Goal: Information Seeking & Learning: Check status

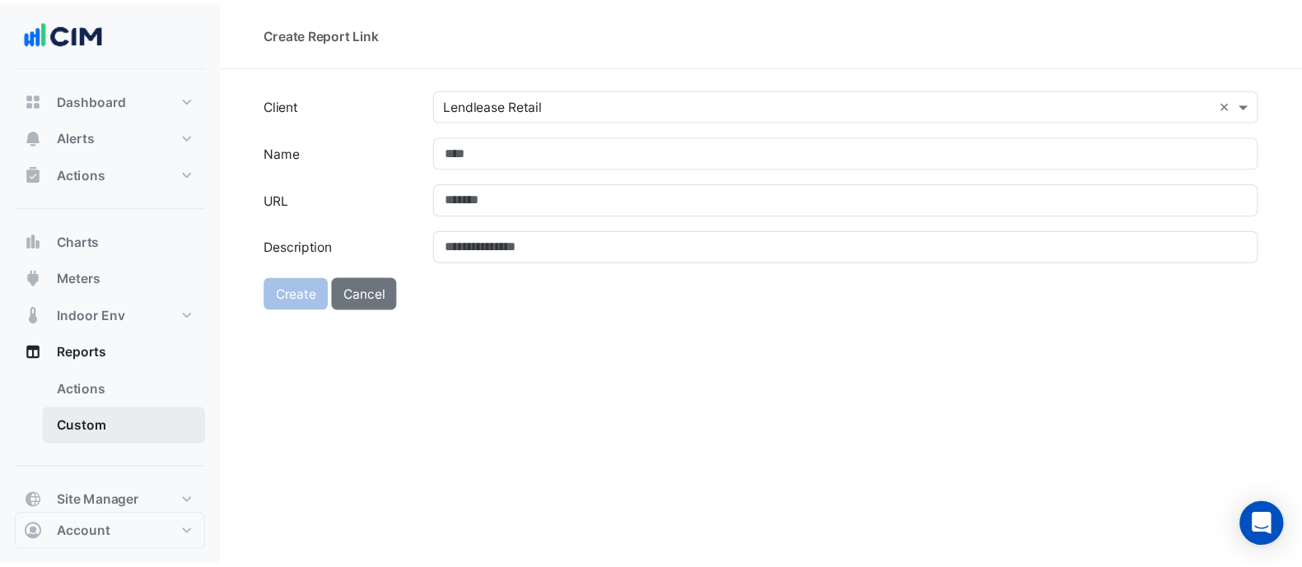
scroll to position [56, 0]
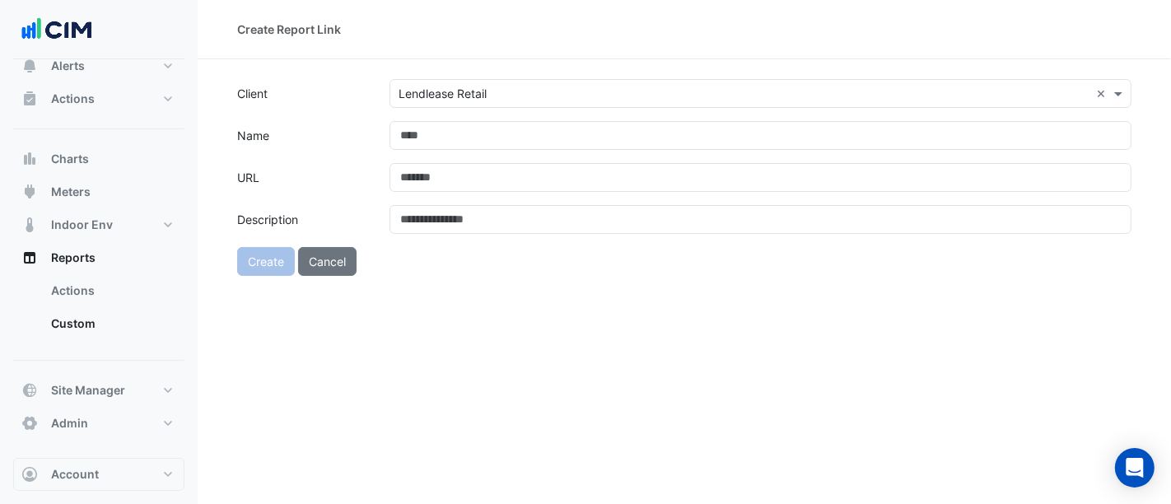
click at [77, 121] on div "Actions Site Manager" at bounding box center [98, 105] width 171 height 47
click at [77, 105] on span "Actions" at bounding box center [73, 99] width 44 height 16
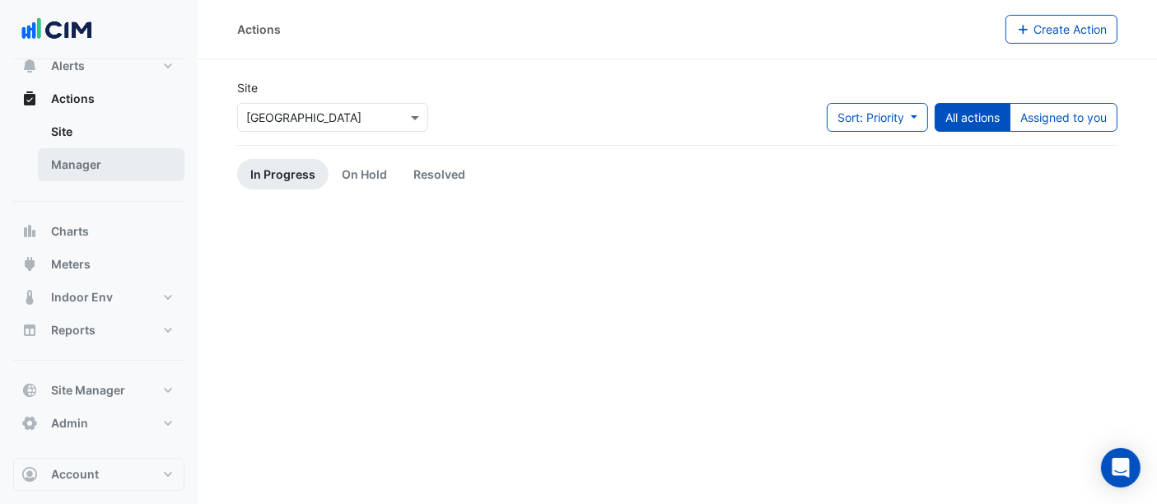
click at [88, 170] on link "Manager" at bounding box center [111, 164] width 147 height 33
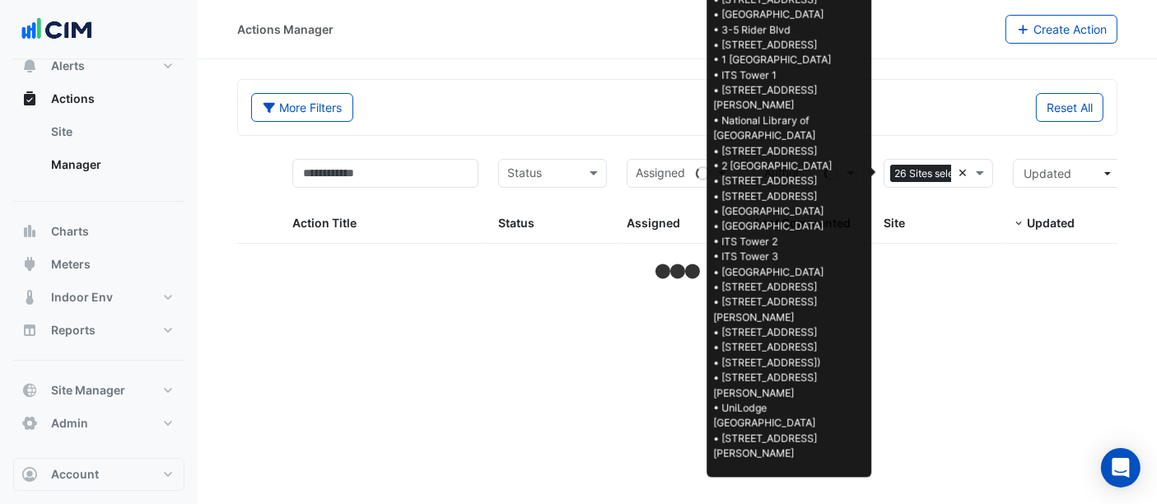
select select "**"
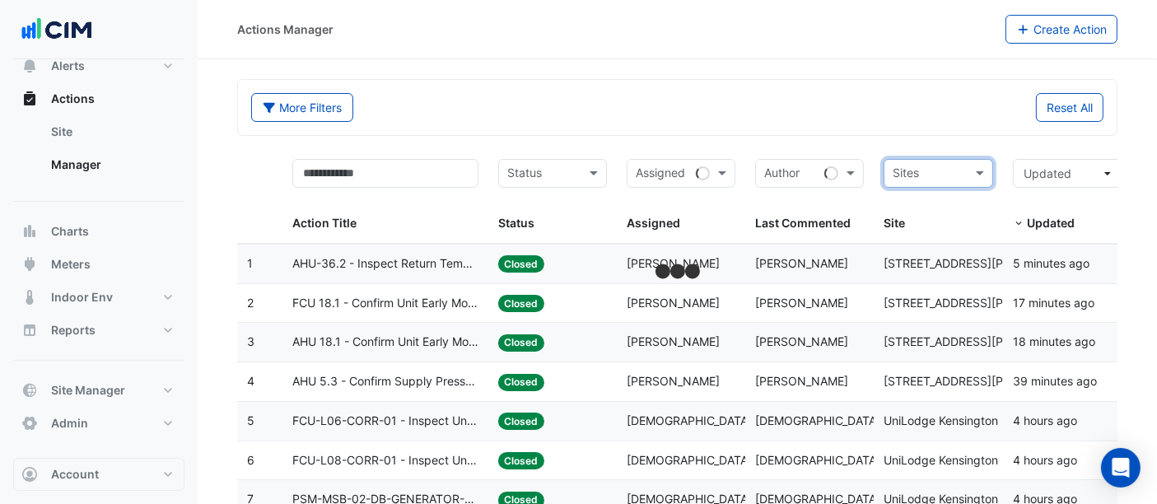
click at [962, 169] on input "text" at bounding box center [928, 174] width 72 height 19
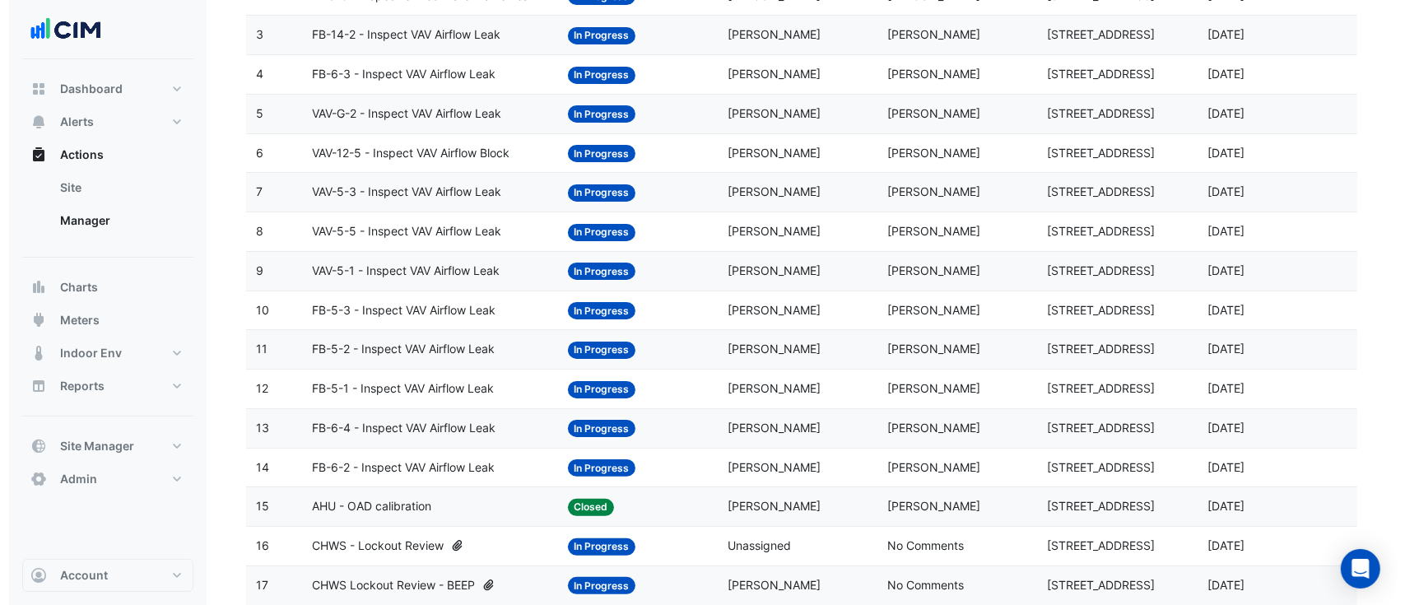
scroll to position [585, 0]
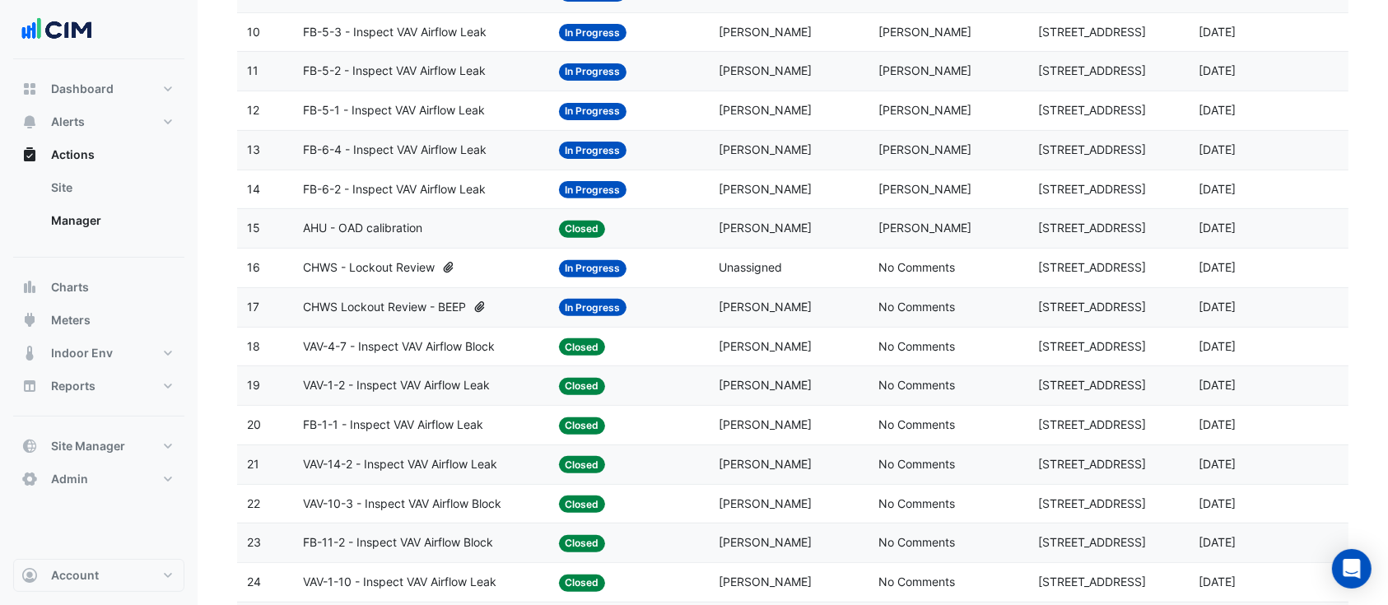
click at [877, 58] on datatable-body-cell "Last Commented: [PERSON_NAME]" at bounding box center [949, 71] width 160 height 39
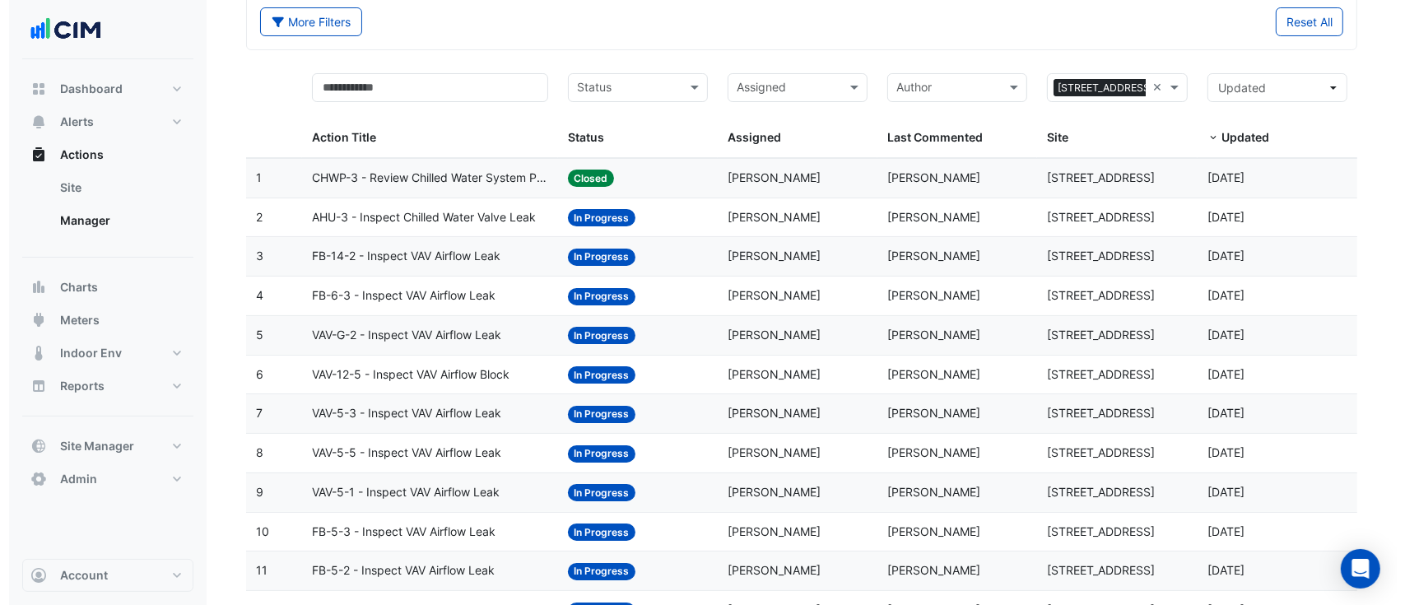
scroll to position [0, 0]
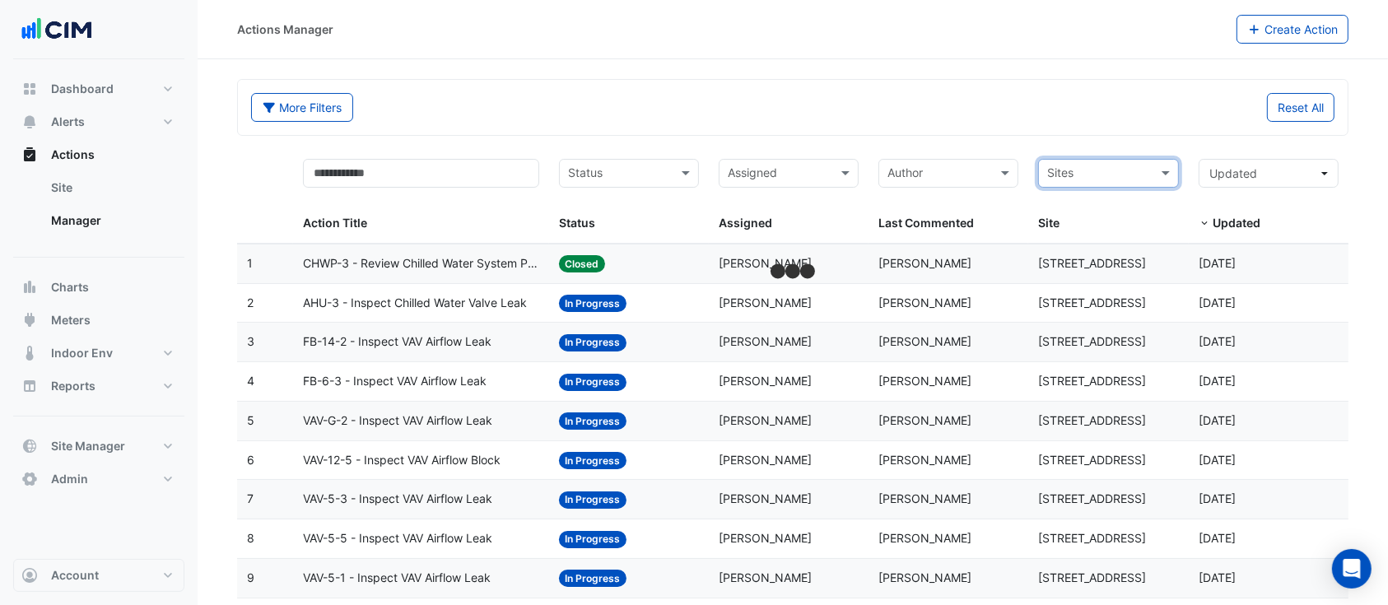
click at [1142, 168] on input "text" at bounding box center [1098, 174] width 103 height 19
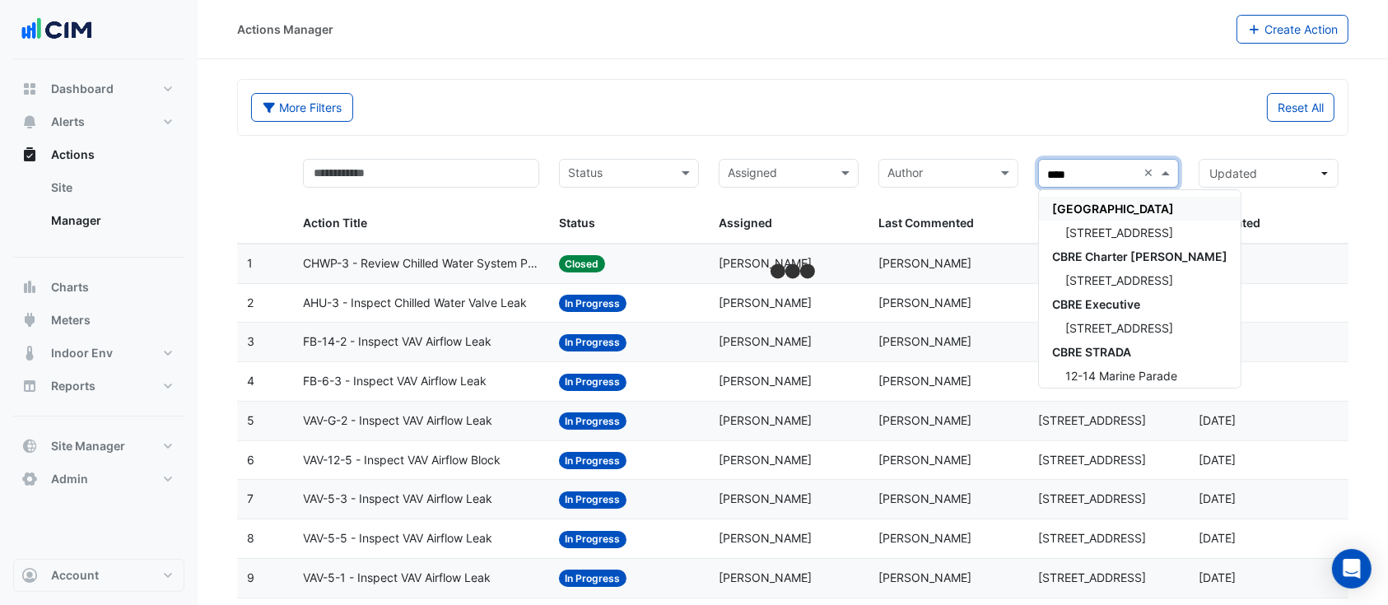
type input "*****"
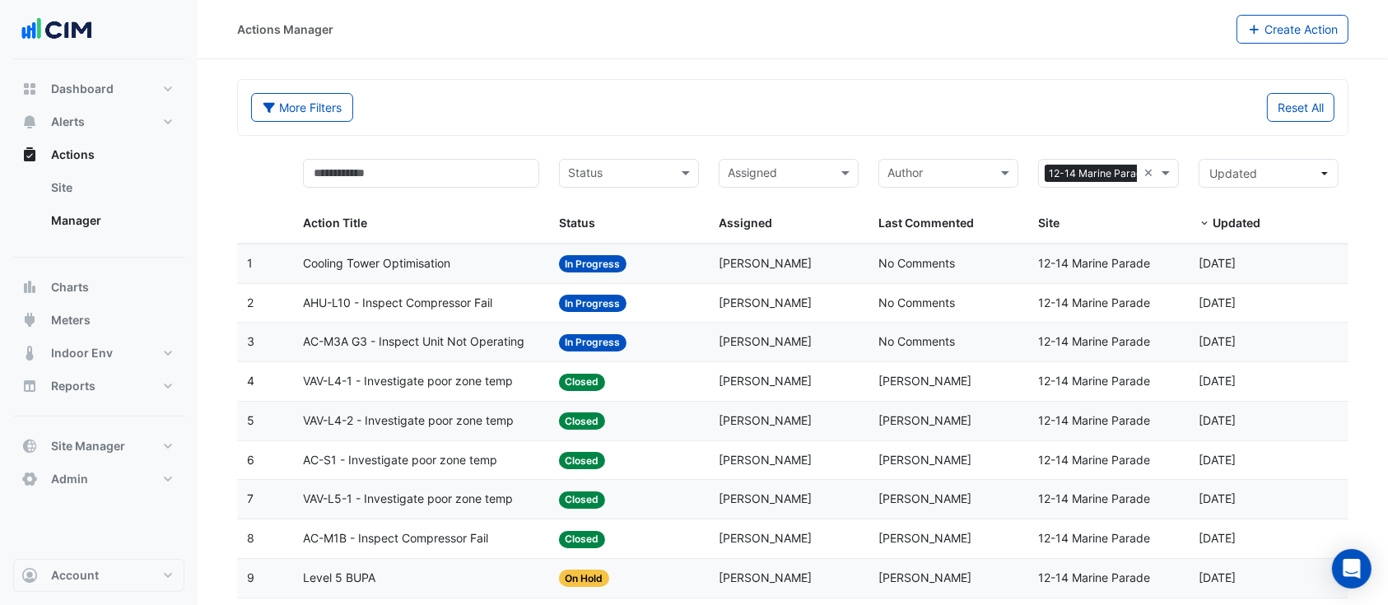
click at [599, 267] on span "In Progress" at bounding box center [593, 263] width 68 height 17
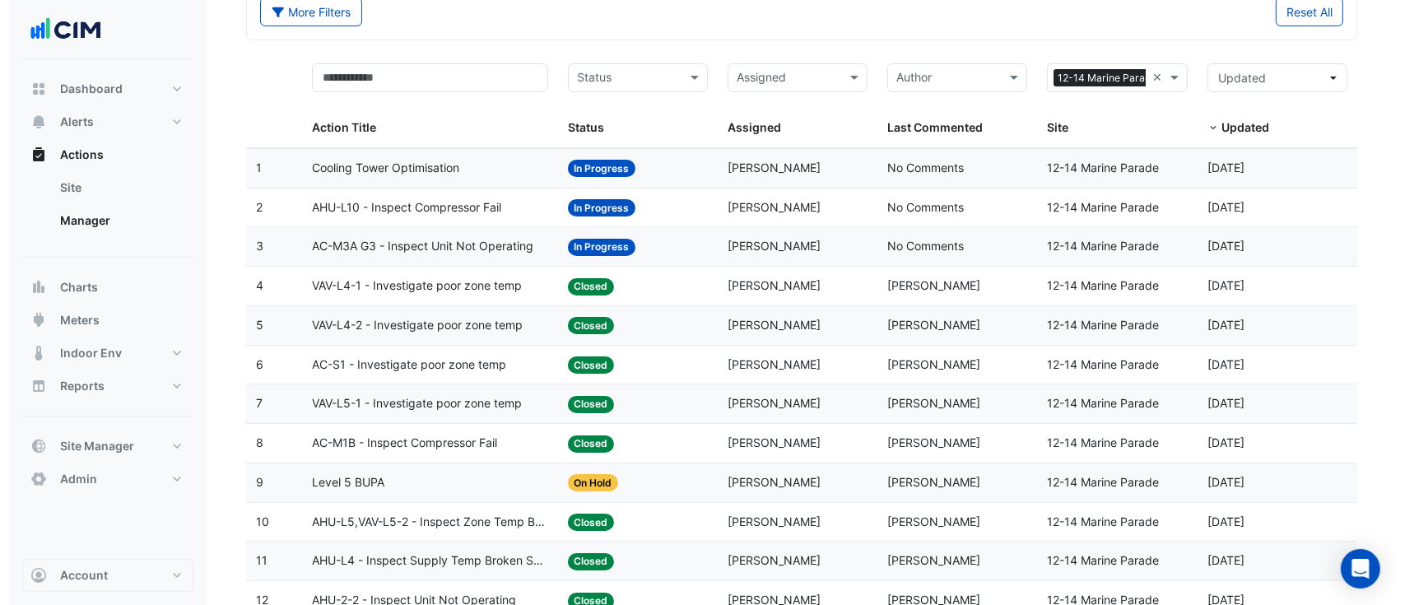
scroll to position [146, 0]
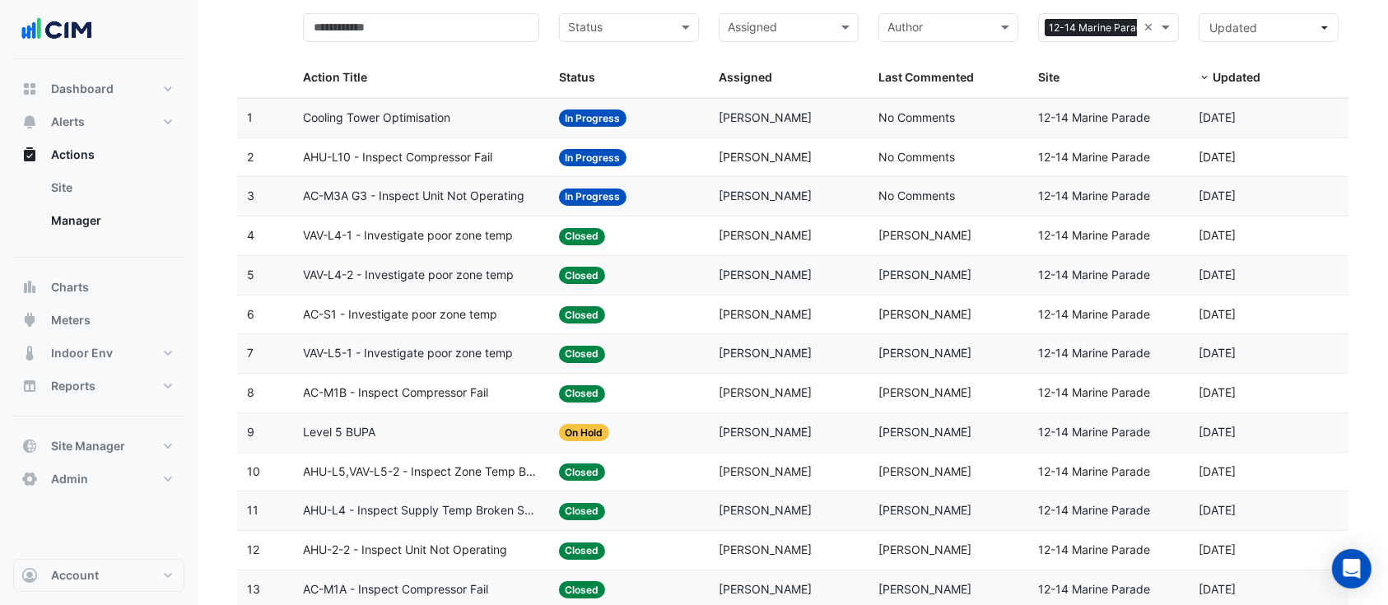
click at [384, 201] on span "AC-M3A G3 - Inspect Unit Not Operating" at bounding box center [413, 196] width 221 height 19
click at [560, 100] on datatable-body-cell "Status: In Progress" at bounding box center [629, 118] width 160 height 39
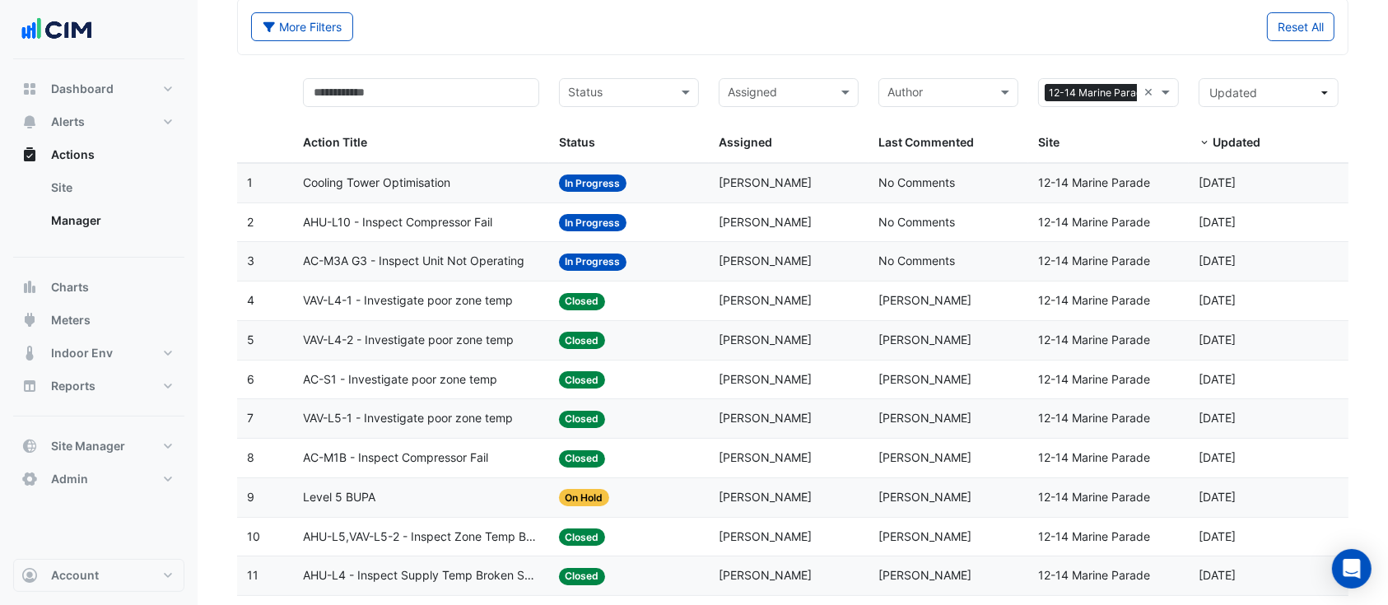
scroll to position [0, 0]
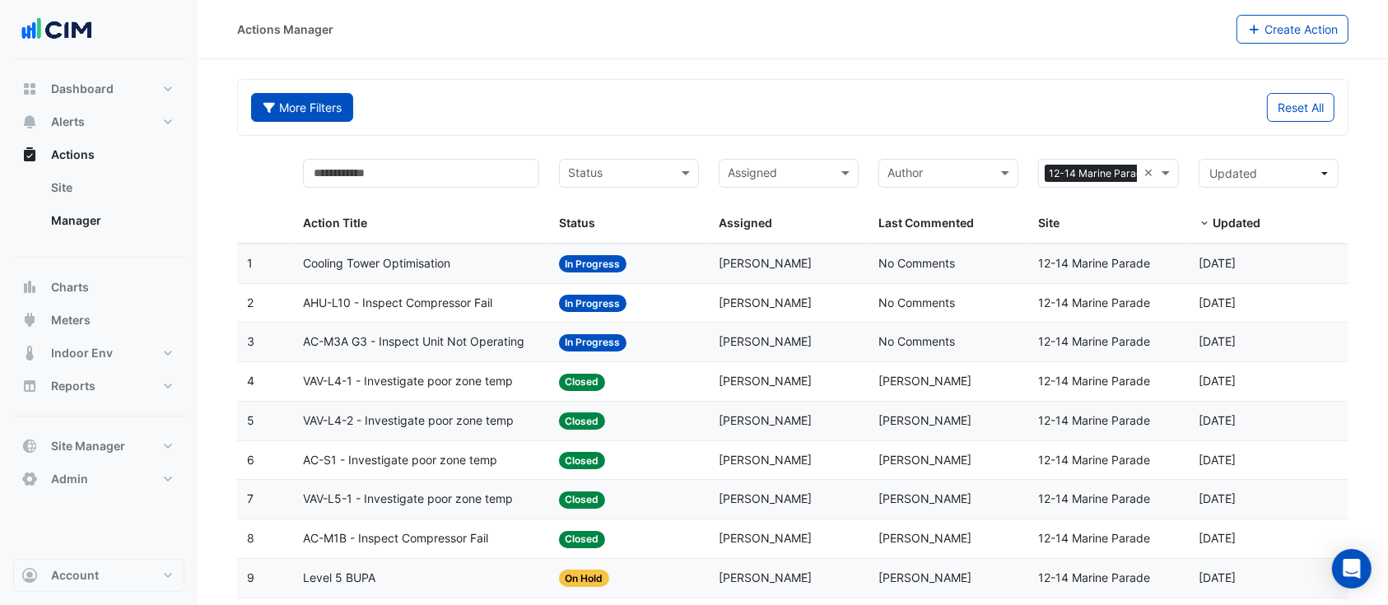
click at [305, 110] on button "More Filters" at bounding box center [302, 107] width 102 height 29
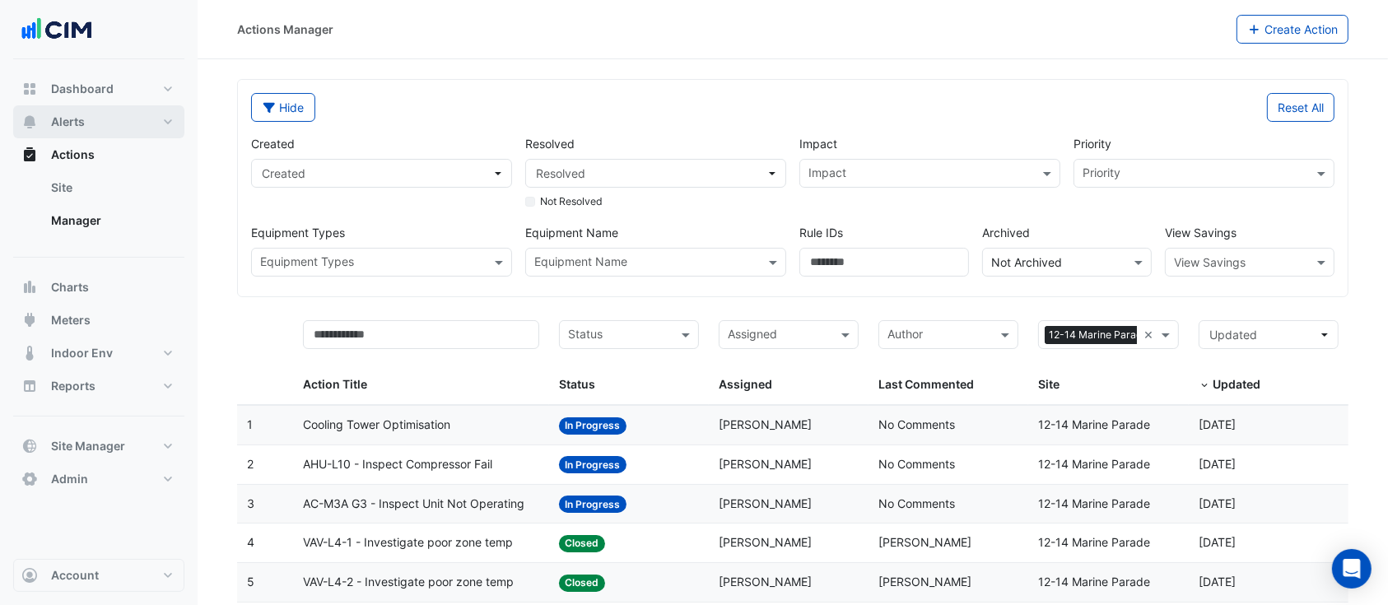
click at [54, 133] on button "Alerts" at bounding box center [98, 121] width 171 height 33
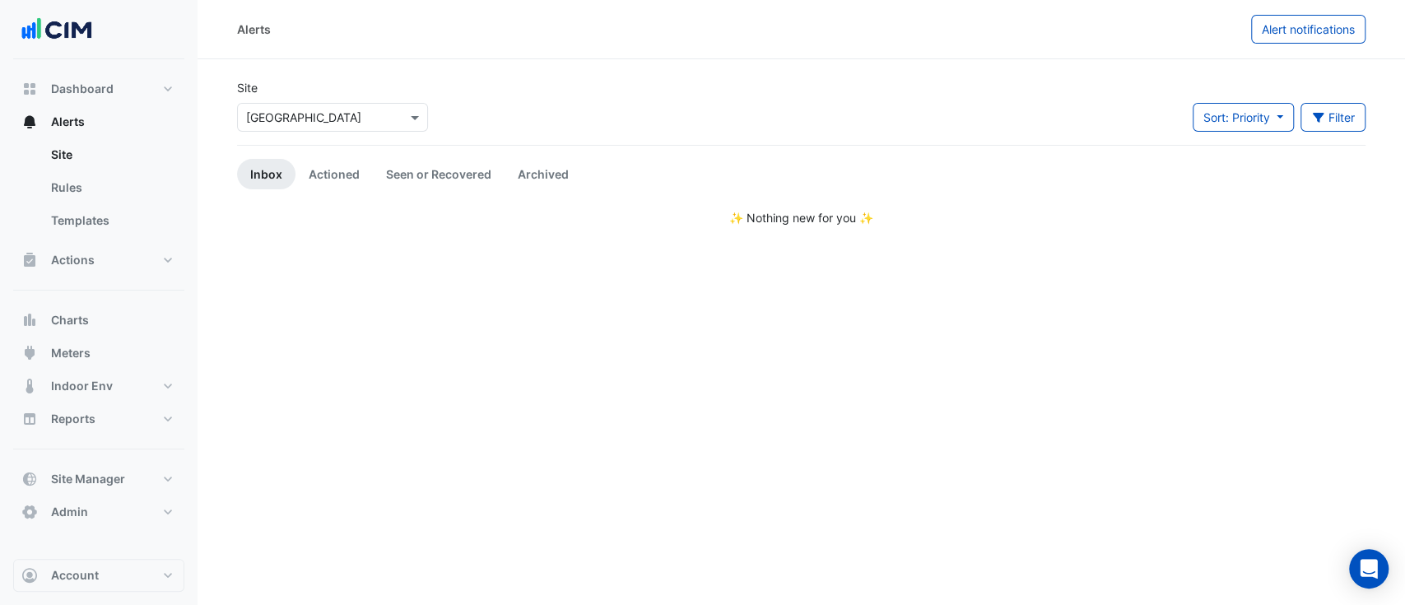
click at [364, 103] on div "Select a Site × [GEOGRAPHIC_DATA]" at bounding box center [333, 113] width 198 height 35
click at [369, 116] on body "Alerts Alert notifications Site Select a Site × [GEOGRAPHIC_DATA] Sort: Priorit…" at bounding box center [702, 302] width 1405 height 605
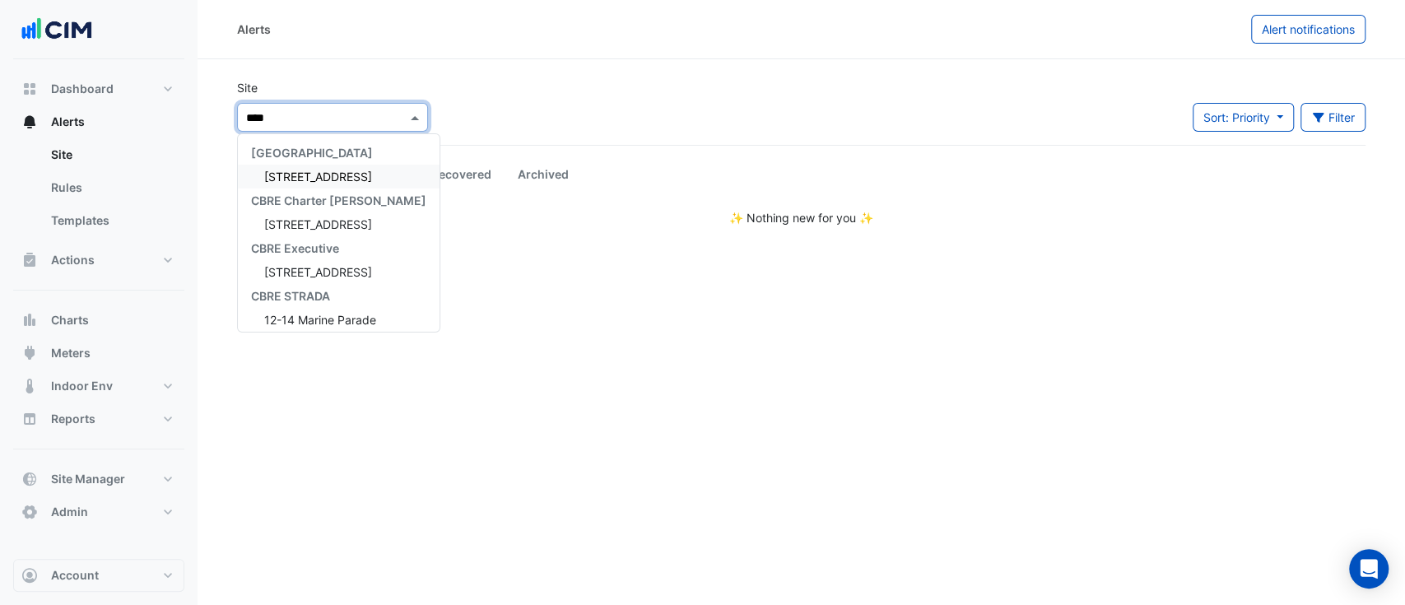
type input "*****"
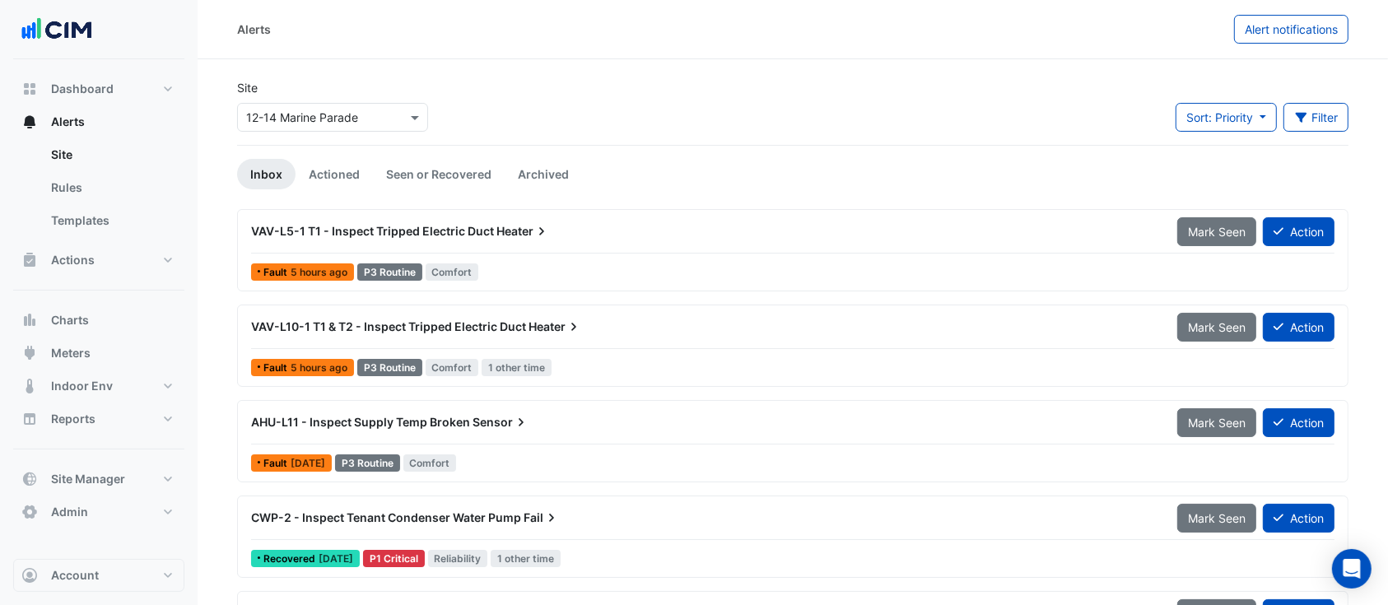
drag, startPoint x: 1336, startPoint y: 100, endPoint x: 1328, endPoint y: 113, distance: 15.5
click at [1170, 101] on div "Site Select a Site × 12-14 Marine Parade Sort: Priority Priority Updated Filter…" at bounding box center [792, 112] width 1131 height 66
click at [1170, 114] on button "Filter" at bounding box center [1317, 117] width 66 height 29
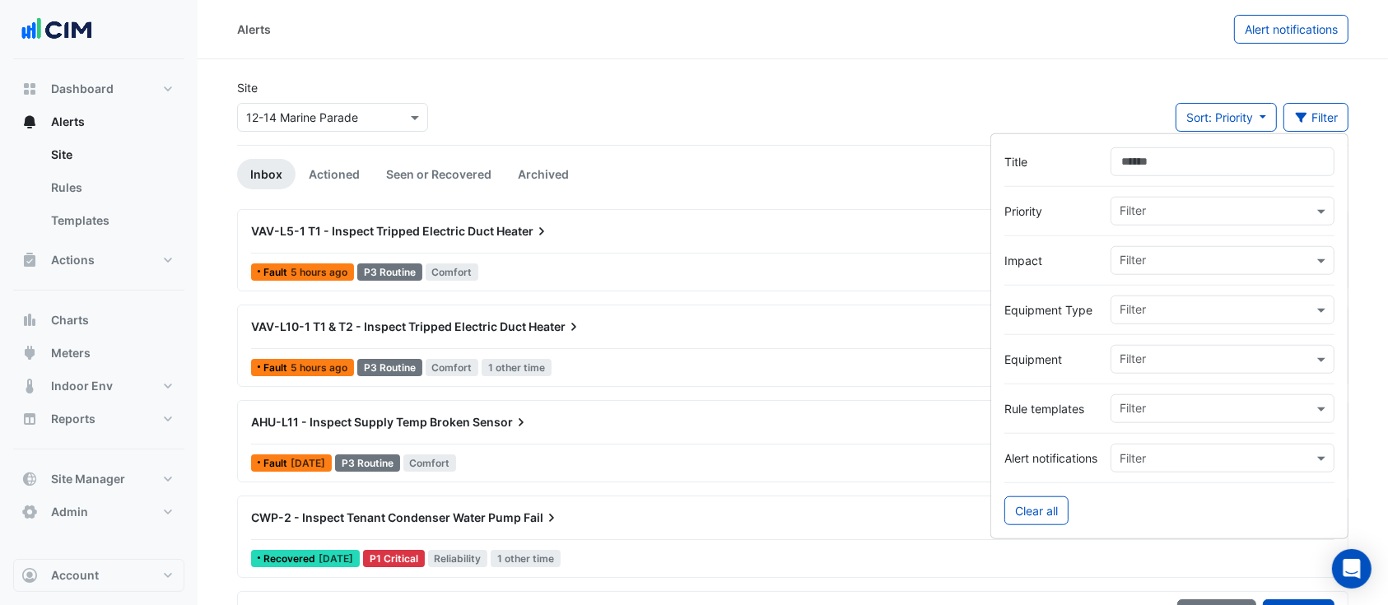
drag, startPoint x: 1149, startPoint y: 212, endPoint x: 1144, endPoint y: 221, distance: 9.9
click at [1148, 212] on input "text" at bounding box center [1216, 212] width 193 height 17
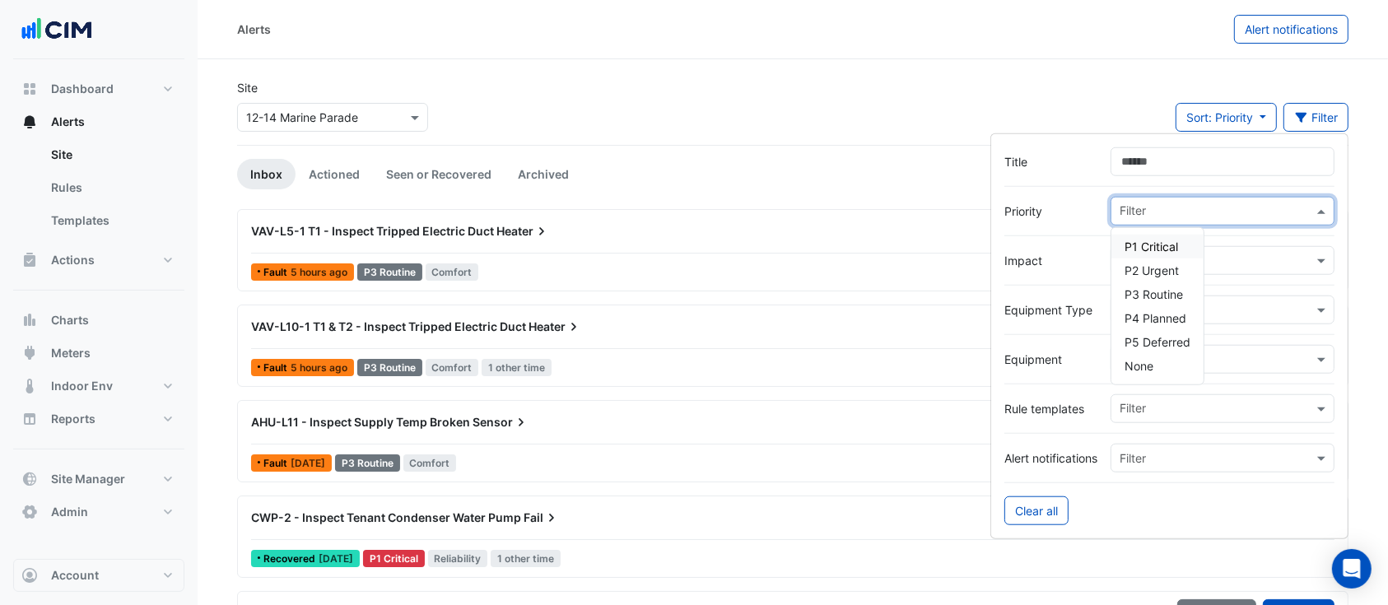
click at [1136, 241] on span "P1 Critical" at bounding box center [1152, 247] width 54 height 14
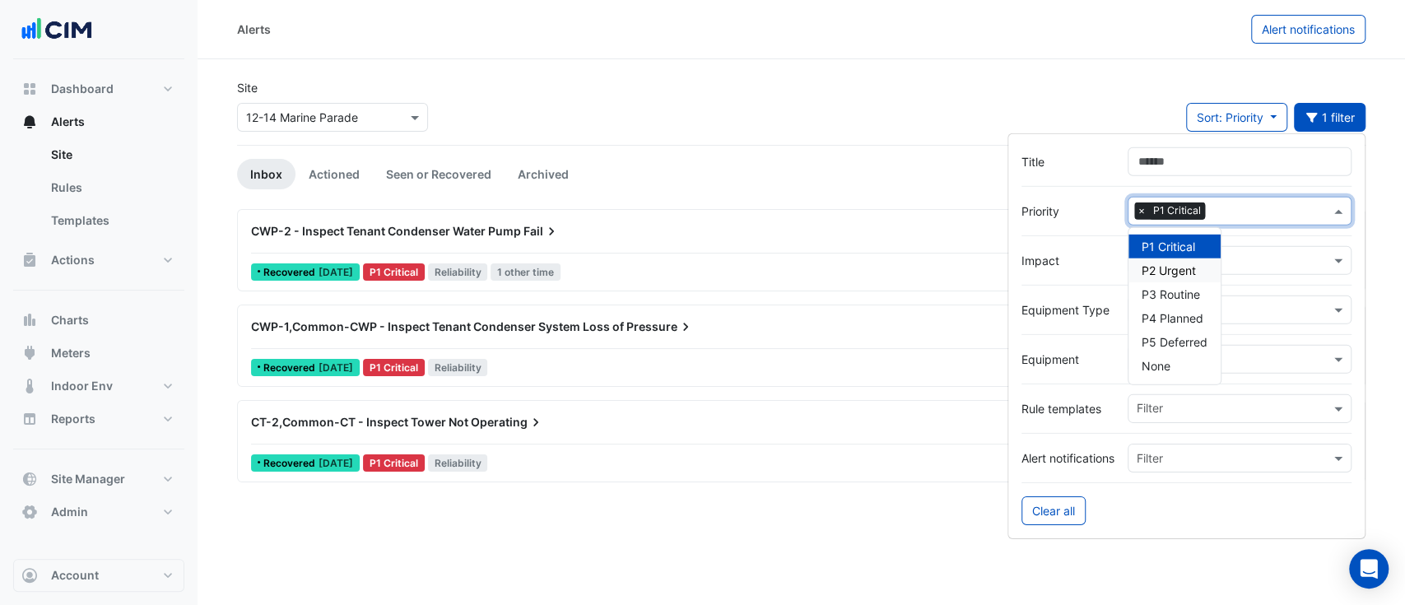
click at [1170, 271] on span "P2 Urgent" at bounding box center [1169, 270] width 54 height 14
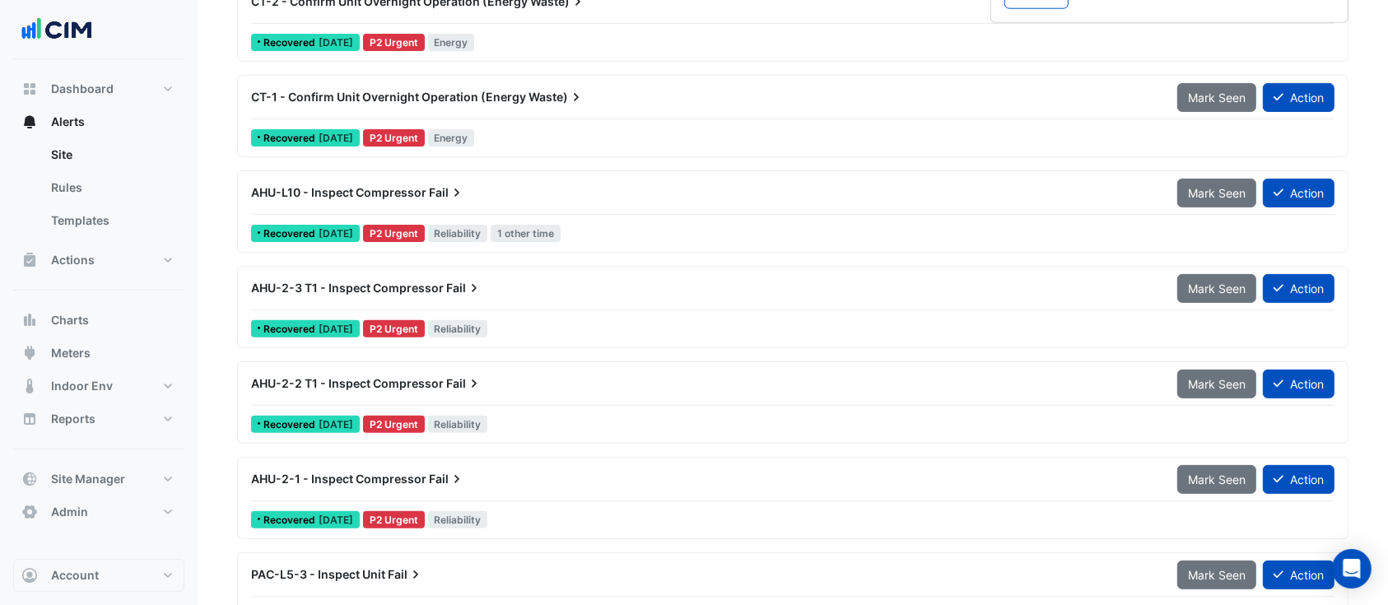
scroll to position [585, 0]
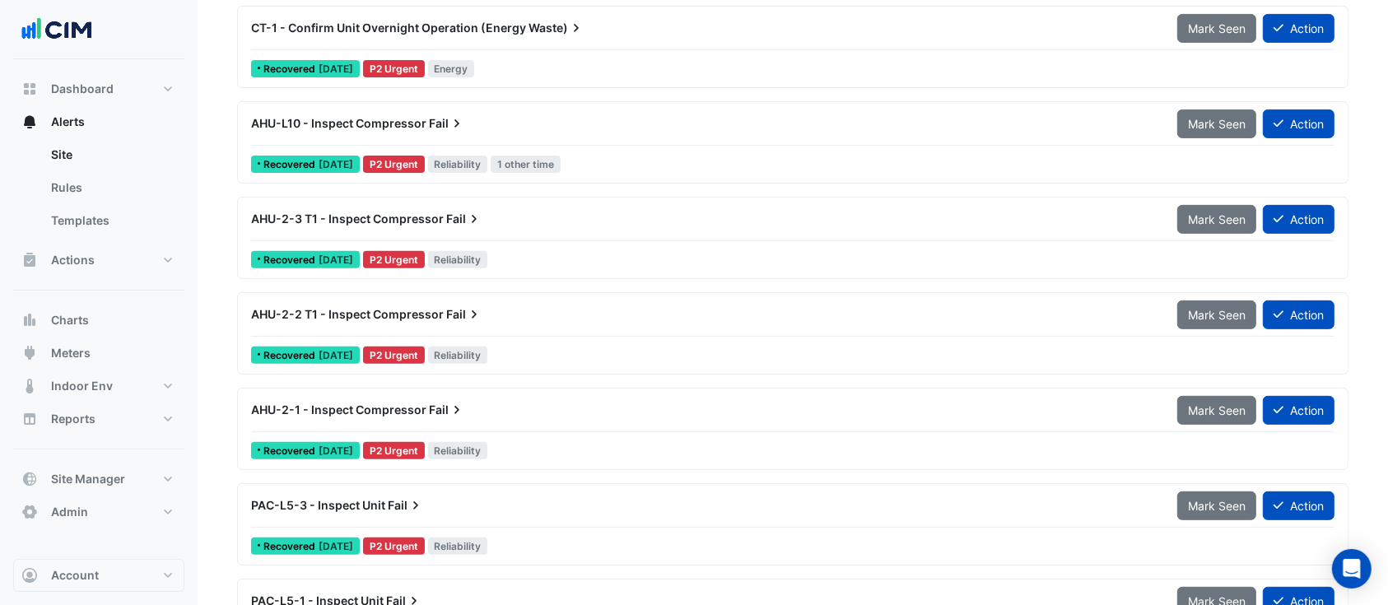
click at [586, 322] on div "AHU-2-2 T1 - Inspect Compressor Fail" at bounding box center [704, 315] width 926 height 30
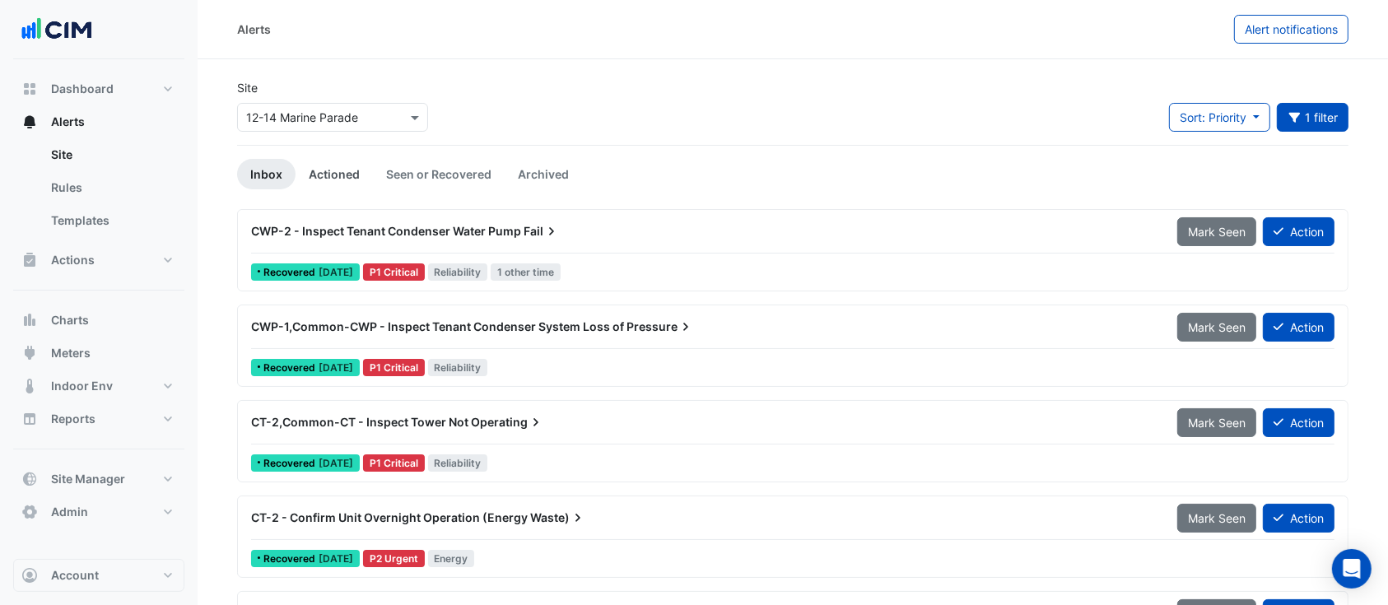
click at [320, 174] on link "Actioned" at bounding box center [334, 174] width 77 height 30
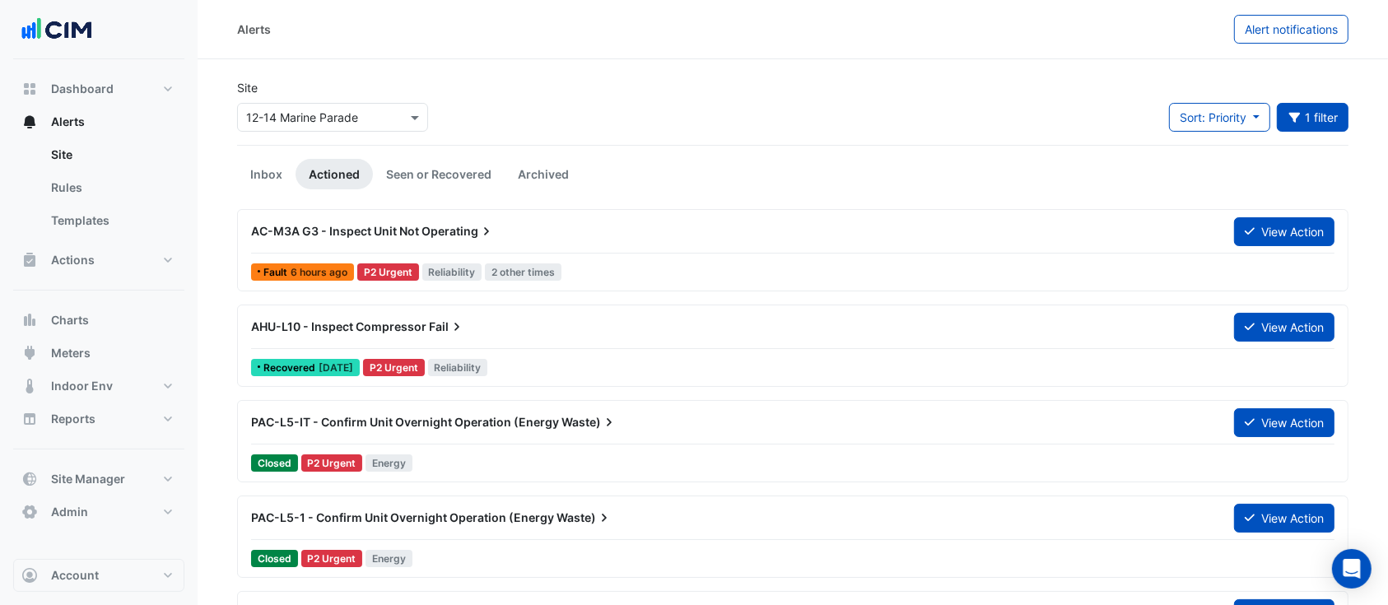
click at [1170, 249] on div "AC-M3A G3 - Inspect Unit Not Operating View Action" at bounding box center [792, 235] width 1083 height 37
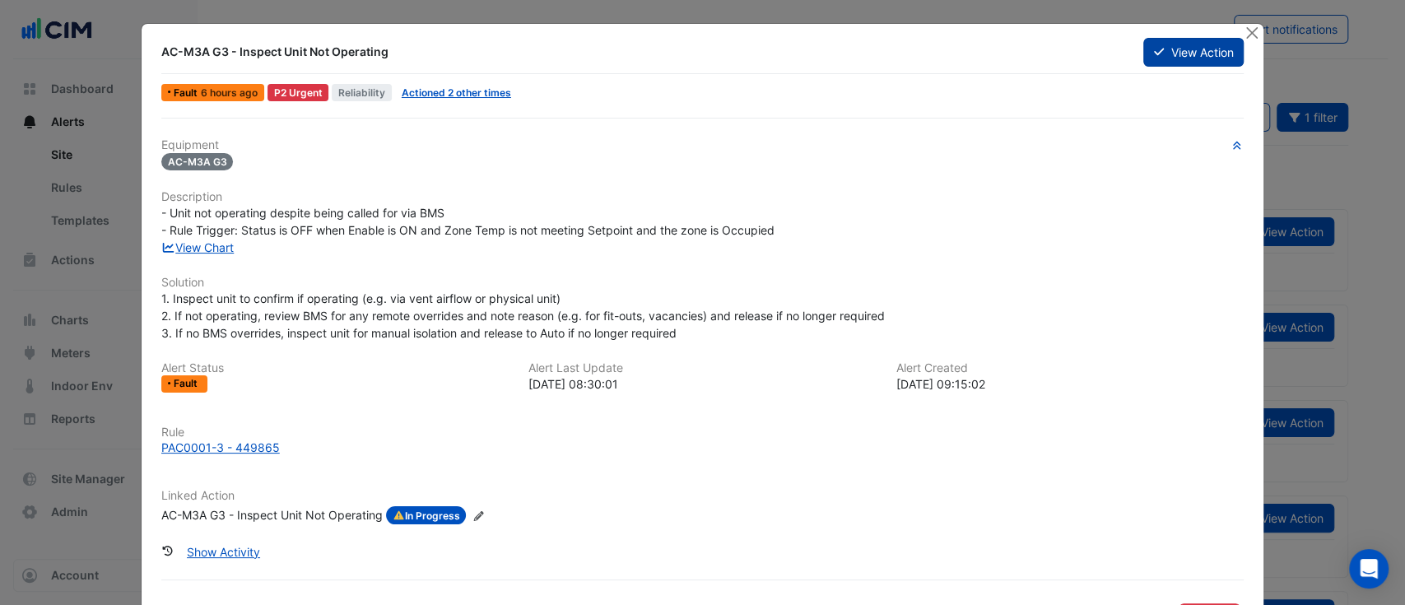
click at [1154, 52] on icon at bounding box center [1159, 52] width 10 height 12
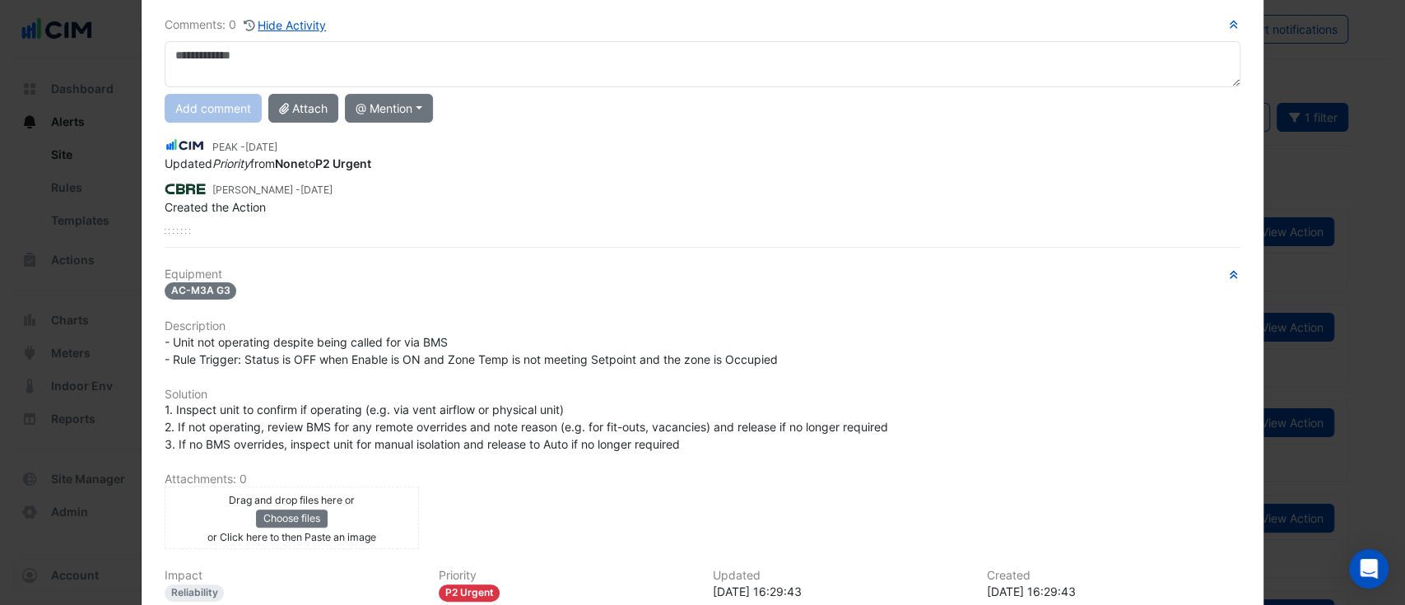
scroll to position [146, 0]
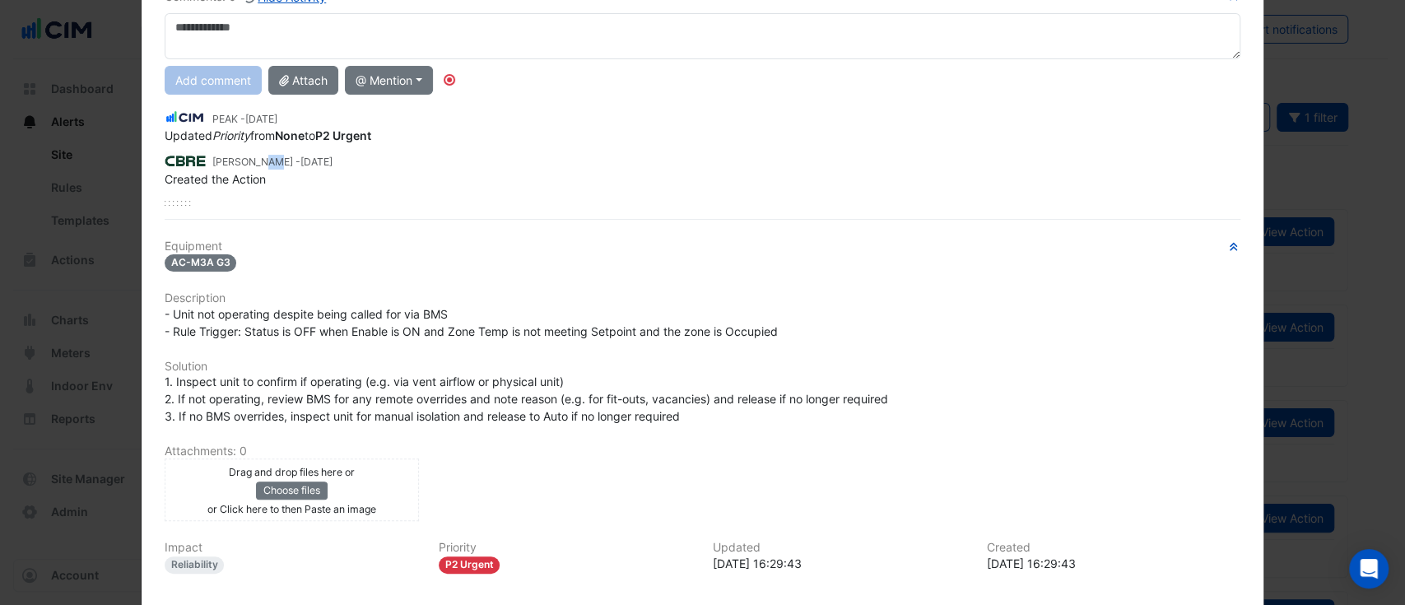
drag, startPoint x: 222, startPoint y: 164, endPoint x: 279, endPoint y: 193, distance: 64.1
click at [228, 164] on small "[PERSON_NAME] - [DATE]" at bounding box center [272, 162] width 120 height 15
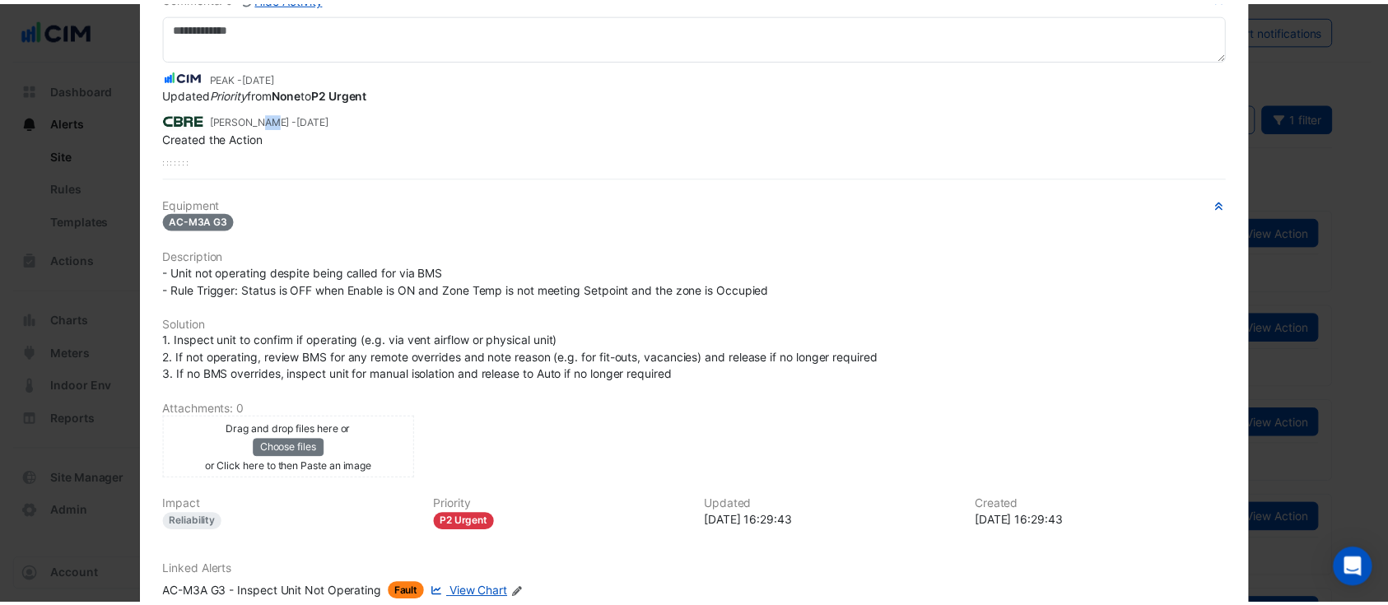
scroll to position [0, 0]
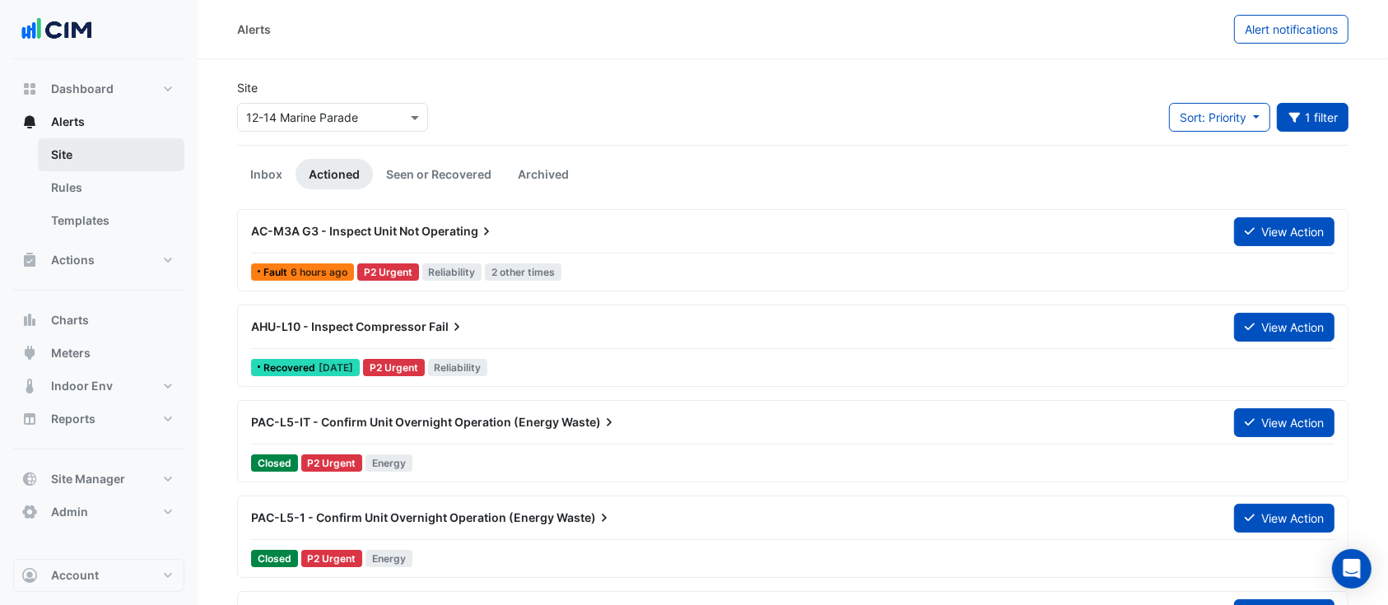
click at [92, 155] on link "Site" at bounding box center [111, 154] width 147 height 33
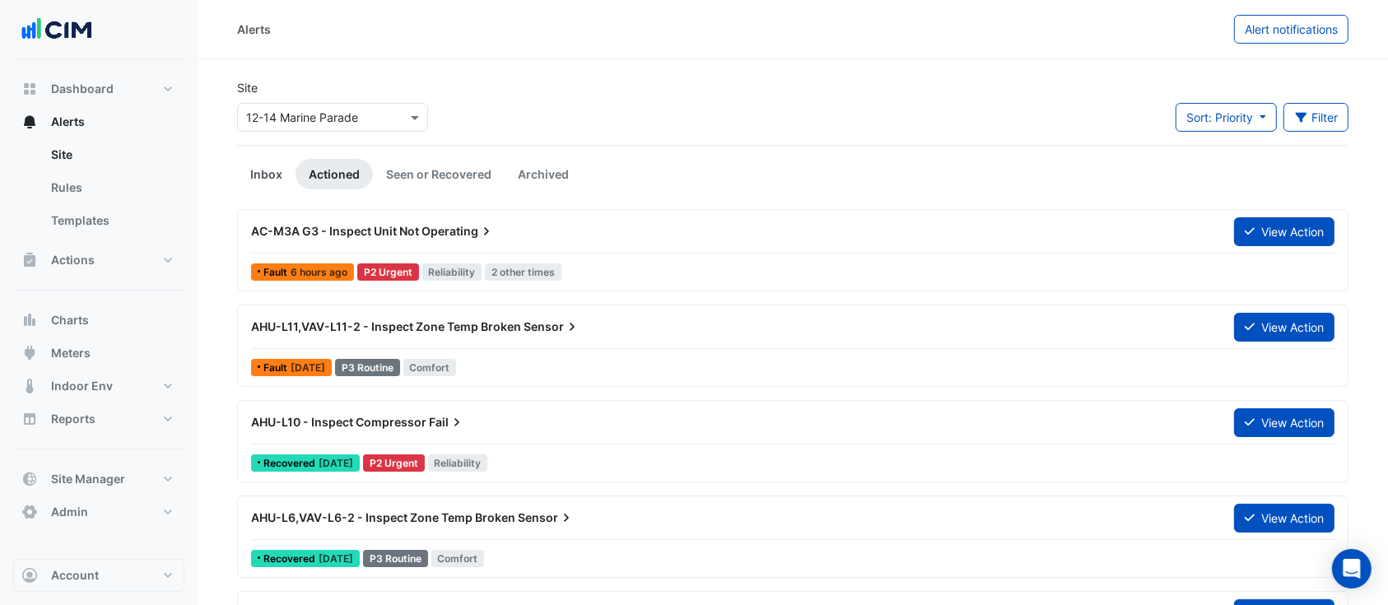
click at [255, 172] on link "Inbox" at bounding box center [266, 174] width 58 height 30
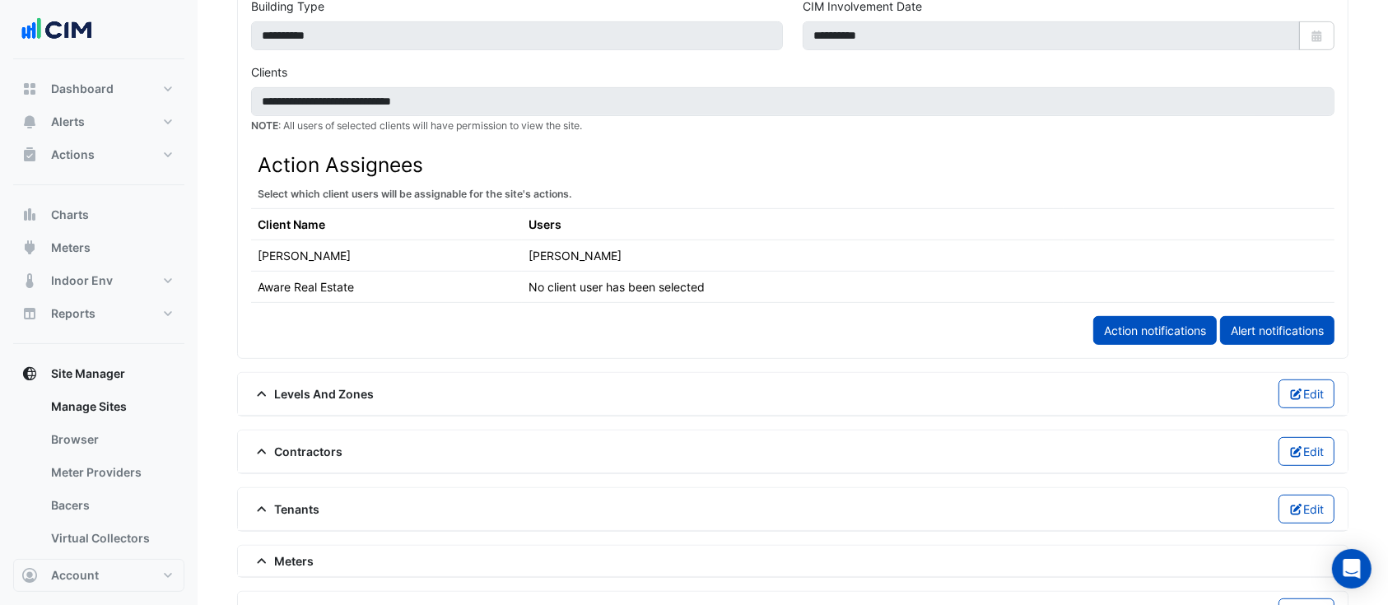
scroll to position [122, 0]
